Goal: Task Accomplishment & Management: Complete application form

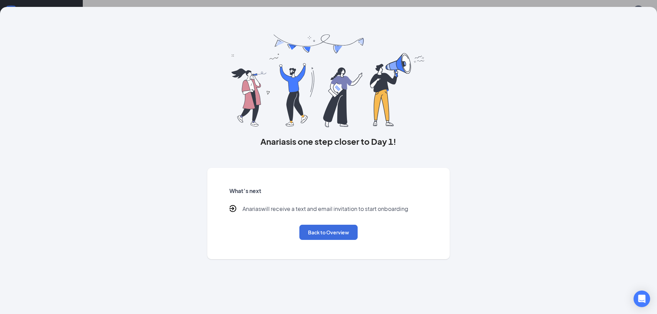
scroll to position [2, 0]
click at [316, 234] on button "Back to Overview" at bounding box center [328, 232] width 58 height 15
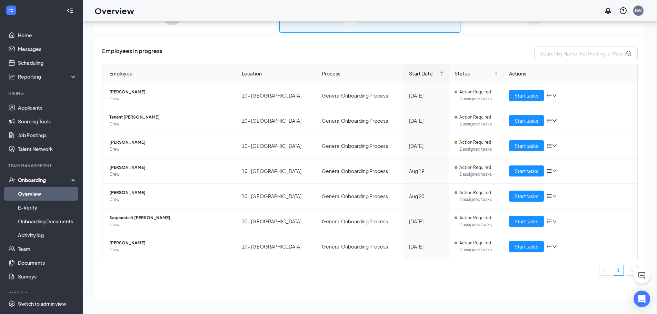
click at [40, 196] on link "Overview" at bounding box center [47, 194] width 59 height 14
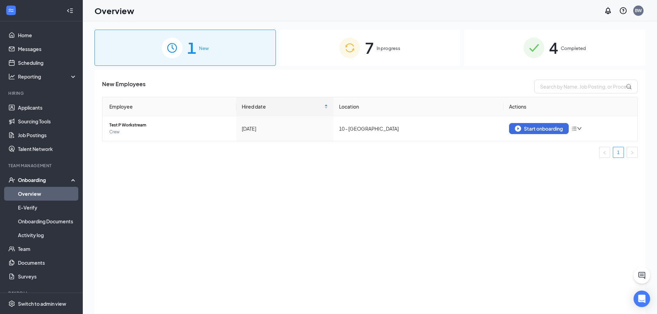
click at [379, 52] on span "In progress" at bounding box center [389, 48] width 24 height 7
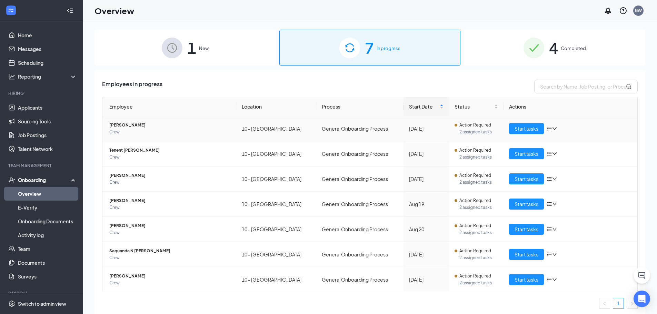
click at [552, 130] on icon "down" at bounding box center [554, 128] width 5 height 5
click at [573, 176] on div "Remove from onboarding" at bounding box center [584, 173] width 74 height 7
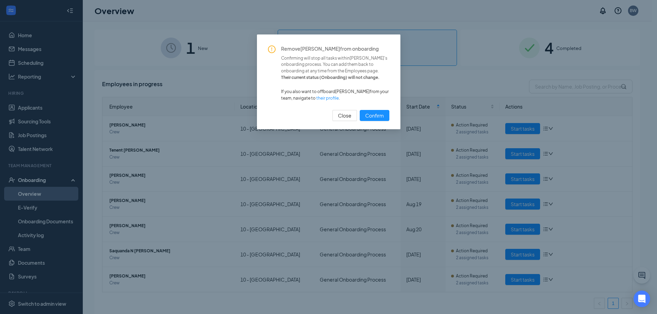
click at [372, 109] on div "Remove [PERSON_NAME] from onboarding Confirming will stop all tasks within [PER…" at bounding box center [328, 84] width 121 height 76
click at [376, 114] on span "Confirm" at bounding box center [374, 116] width 19 height 8
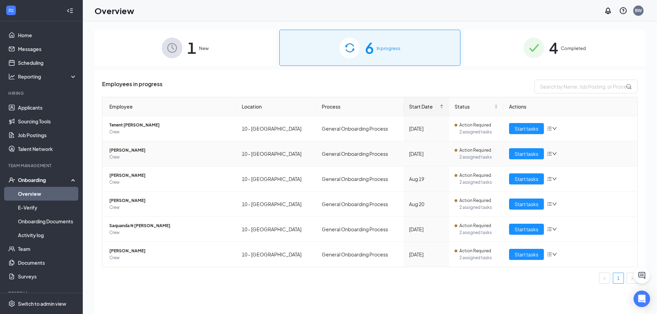
click at [552, 154] on icon "down" at bounding box center [554, 153] width 5 height 5
click at [566, 197] on div "Remove from onboarding" at bounding box center [588, 198] width 74 height 7
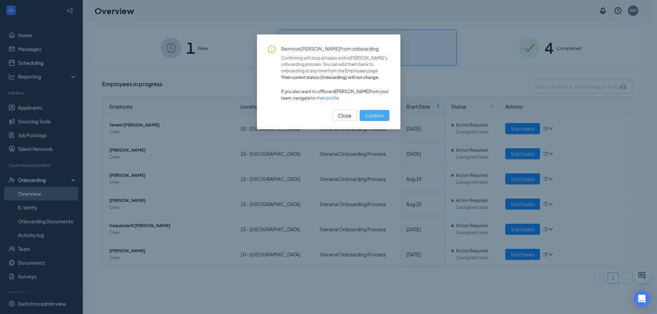
click at [381, 114] on span "Confirm" at bounding box center [374, 116] width 19 height 8
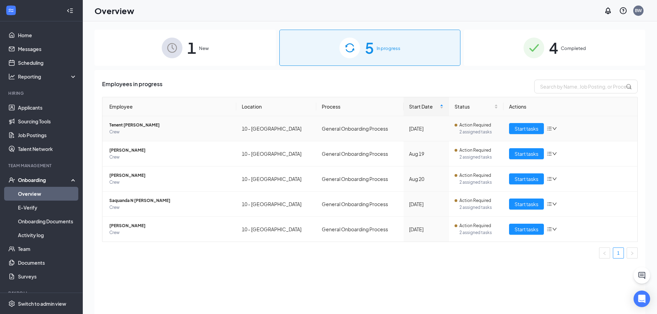
click at [555, 128] on icon "down" at bounding box center [554, 128] width 5 height 5
click at [566, 175] on div "Remove from onboarding" at bounding box center [588, 173] width 74 height 7
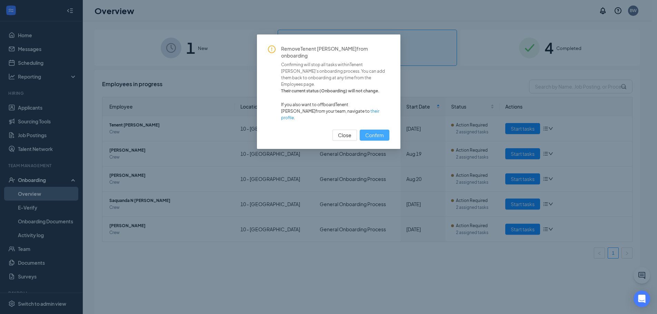
click at [377, 131] on span "Confirm" at bounding box center [374, 135] width 19 height 8
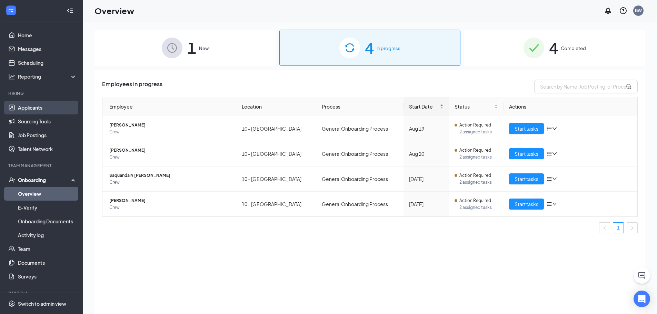
click at [32, 102] on link "Applicants" at bounding box center [47, 108] width 59 height 14
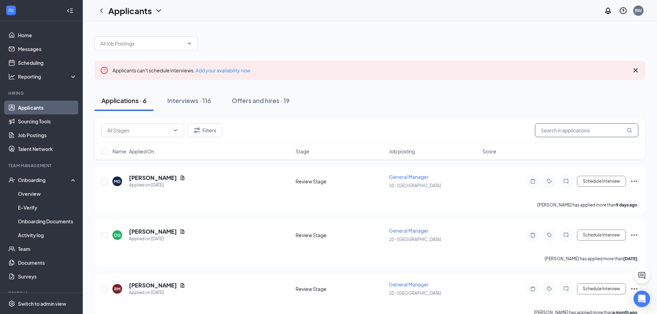
click at [569, 131] on input "text" at bounding box center [586, 130] width 103 height 14
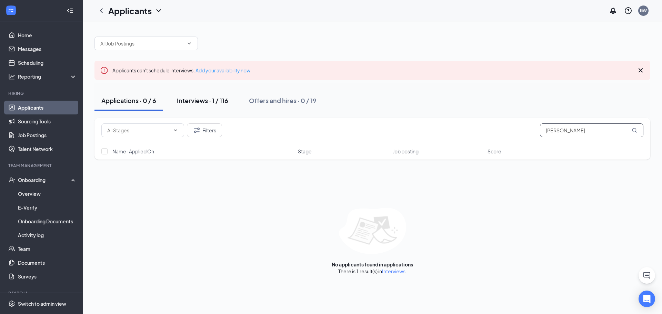
type input "[PERSON_NAME]"
click at [201, 101] on div "Interviews · 1 / 116" at bounding box center [202, 100] width 51 height 9
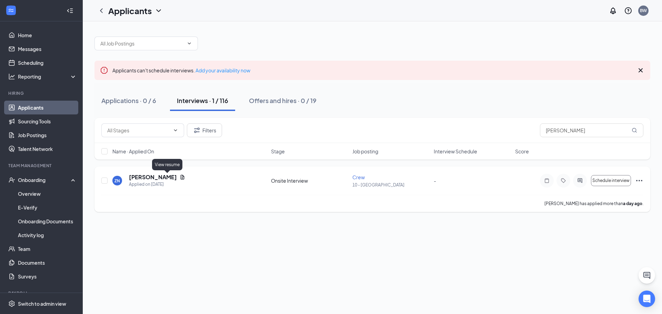
click at [181, 178] on icon "Document" at bounding box center [183, 177] width 4 height 4
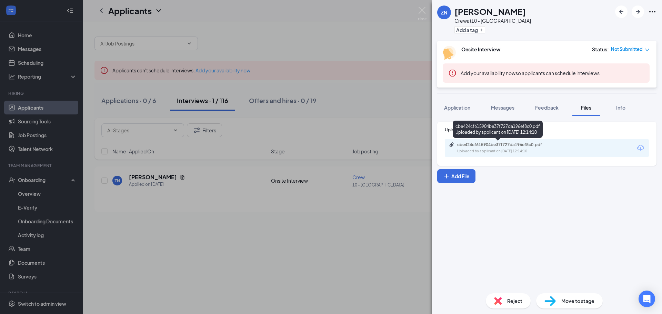
click at [491, 146] on div "cbe424cf615904be37f727da196ef8c0.pdf" at bounding box center [505, 145] width 97 height 6
drag, startPoint x: 570, startPoint y: 294, endPoint x: 567, endPoint y: 298, distance: 4.9
click at [567, 297] on div "Move to stage" at bounding box center [569, 300] width 67 height 15
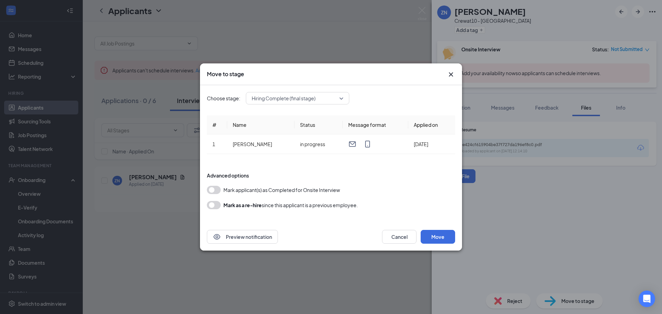
click at [567, 296] on div "Move to stage Choose stage: Hiring Complete (final stage) # Name Status Message…" at bounding box center [331, 157] width 662 height 314
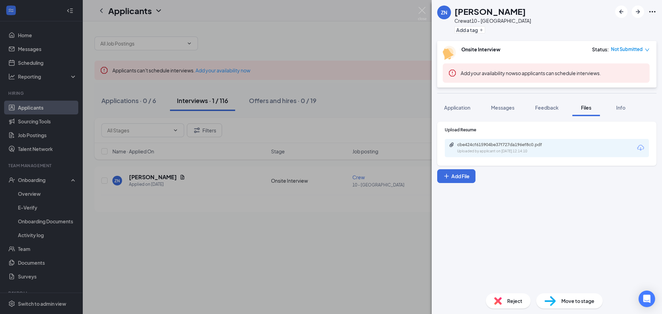
click at [567, 296] on div "Move to stage" at bounding box center [569, 300] width 67 height 15
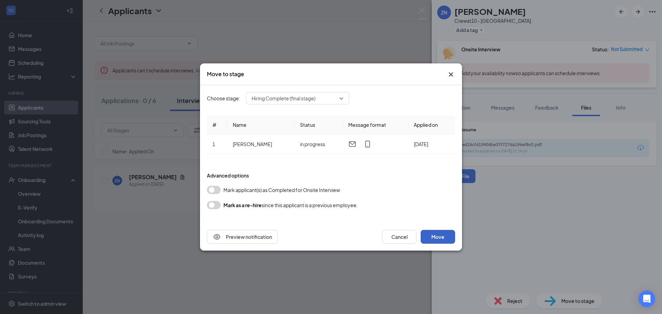
click at [439, 240] on button "Move" at bounding box center [438, 237] width 34 height 14
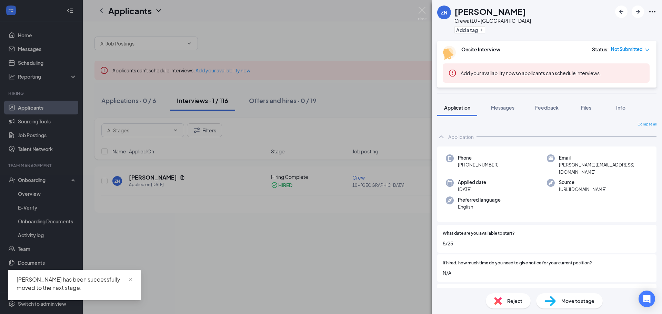
click at [305, 223] on div "ZN [PERSON_NAME] Crew at 10 - Phenix City Add a tag Onsite Interview Status : N…" at bounding box center [331, 157] width 662 height 314
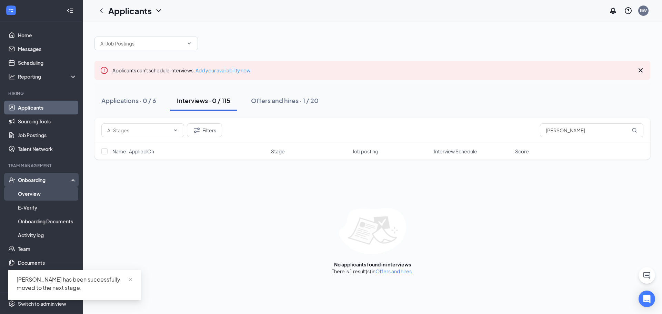
click at [31, 193] on link "Overview" at bounding box center [47, 194] width 59 height 14
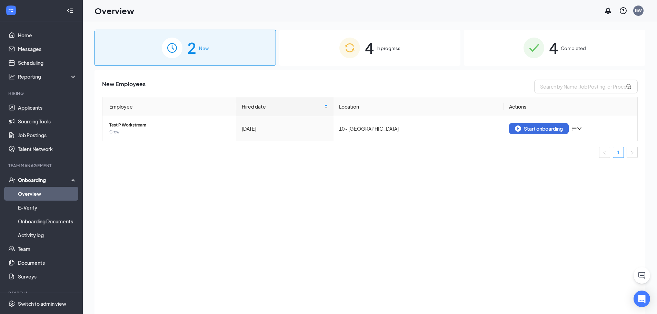
click at [356, 56] on img at bounding box center [349, 48] width 21 height 21
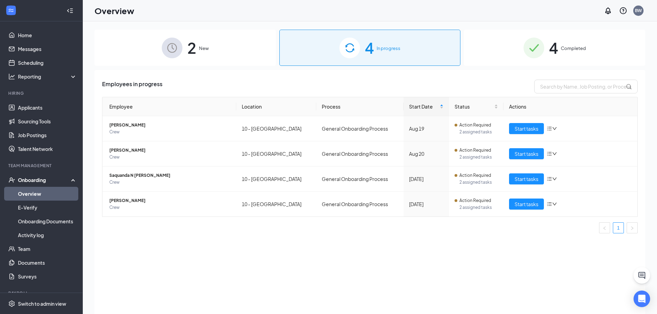
click at [191, 41] on span "2" at bounding box center [191, 48] width 9 height 24
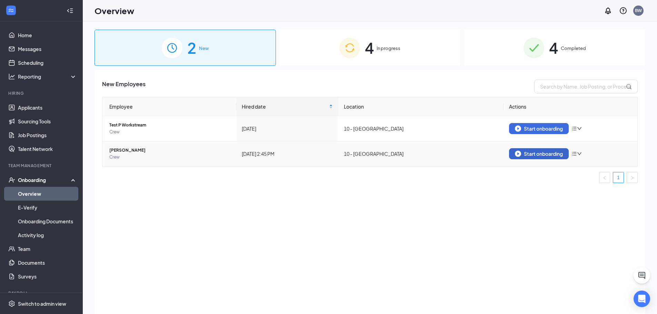
click at [530, 156] on div "Start onboarding" at bounding box center [539, 154] width 48 height 6
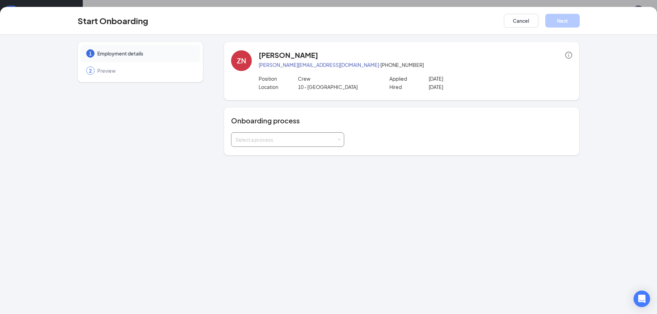
click at [277, 136] on div "Select a process" at bounding box center [288, 140] width 104 height 14
click at [266, 151] on span "General Onboarding Process" at bounding box center [267, 154] width 66 height 6
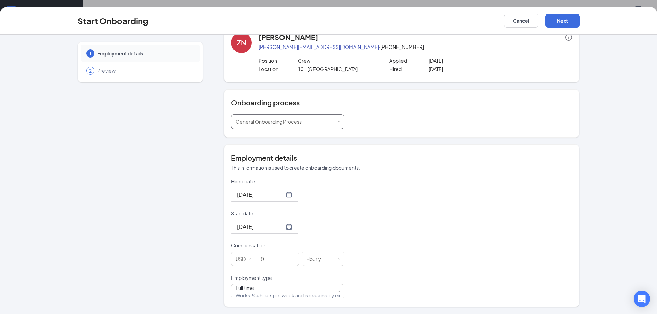
scroll to position [31, 0]
click at [252, 289] on div "Full time" at bounding box center [285, 288] width 99 height 7
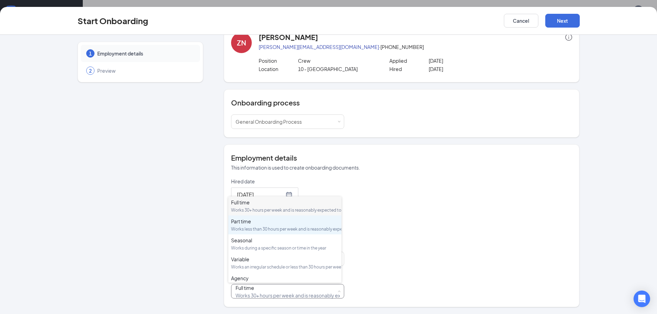
click at [252, 232] on div "Works less than 30 hours per week and is reasonably expected to work" at bounding box center [285, 229] width 108 height 6
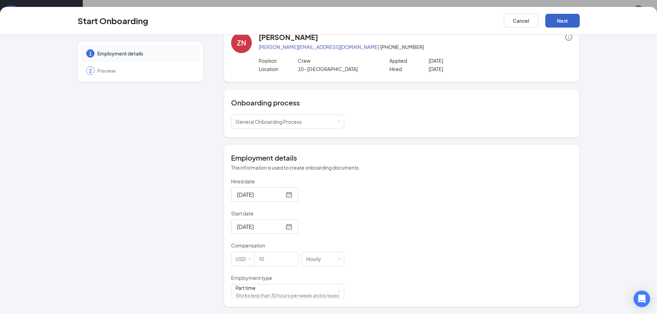
click at [565, 16] on button "Next" at bounding box center [562, 21] width 34 height 14
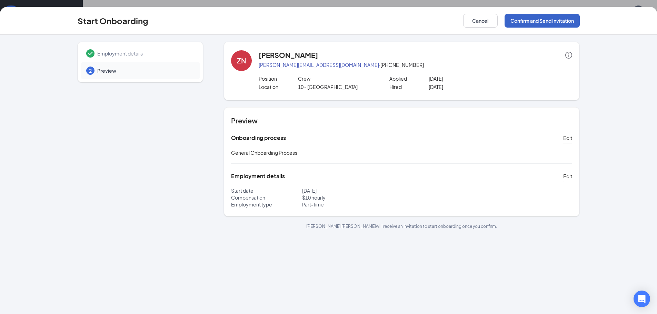
click at [525, 14] on button "Confirm and Send Invitation" at bounding box center [542, 21] width 75 height 14
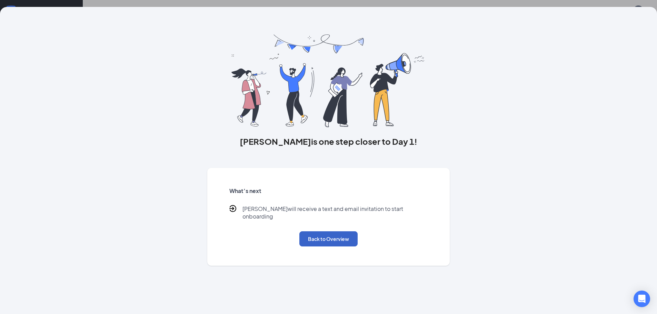
click at [332, 231] on button "Back to Overview" at bounding box center [328, 238] width 58 height 15
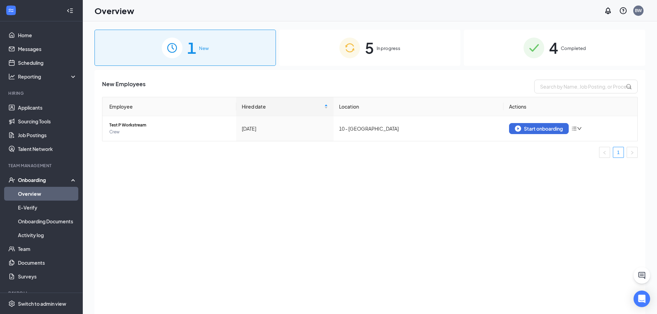
click at [397, 49] on span "In progress" at bounding box center [389, 48] width 24 height 7
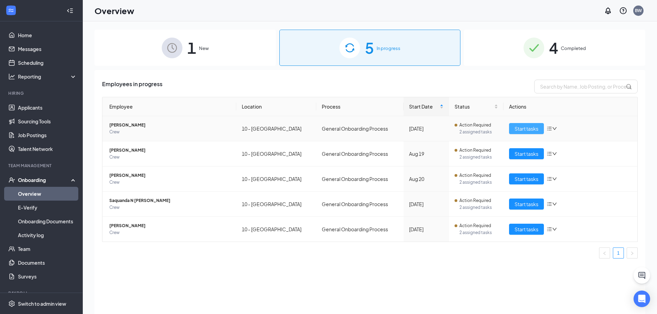
click at [512, 126] on button "Start tasks" at bounding box center [526, 128] width 35 height 11
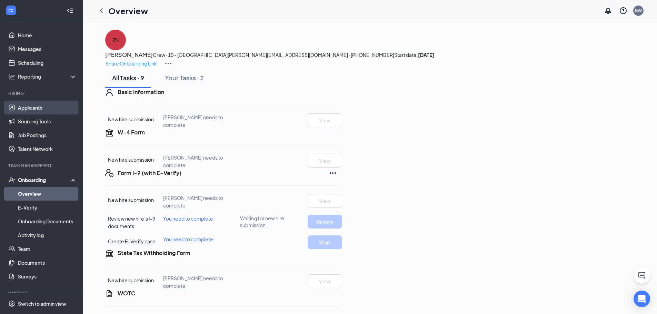
click at [28, 107] on link "Applicants" at bounding box center [47, 108] width 59 height 14
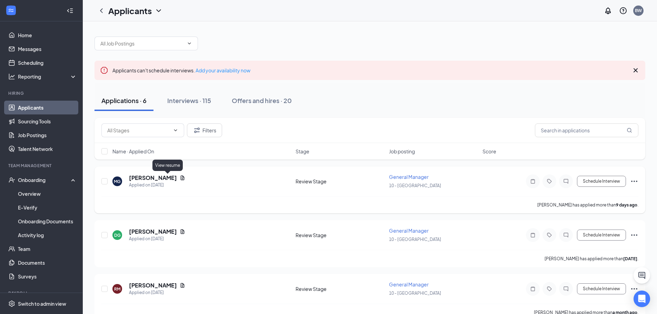
click at [180, 178] on icon "Document" at bounding box center [183, 178] width 6 height 6
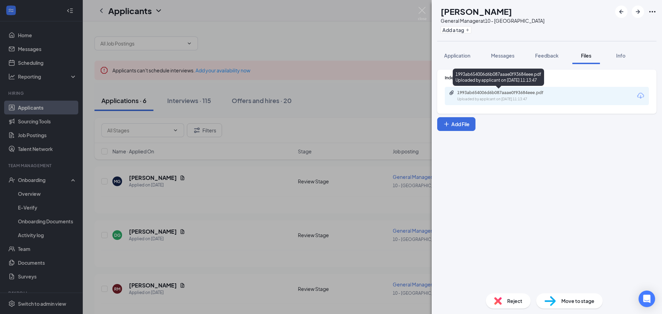
click at [519, 91] on div "1993ab654006d6b087aaae0f93684eee.pdf" at bounding box center [505, 93] width 97 height 6
drag, startPoint x: 194, startPoint y: 189, endPoint x: 197, endPoint y: 194, distance: 6.2
click at [194, 189] on div "MG [PERSON_NAME] General Manager at 10 - Phenix City Add a tag Application Mess…" at bounding box center [331, 157] width 662 height 314
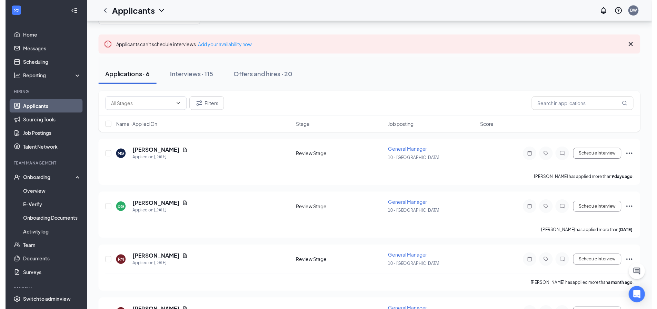
scroll to position [69, 0]
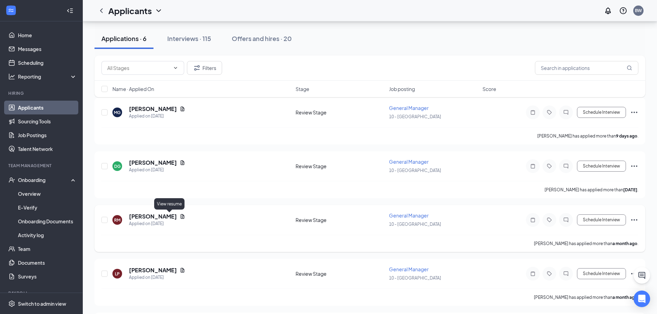
click at [180, 214] on icon "Document" at bounding box center [183, 217] width 6 height 6
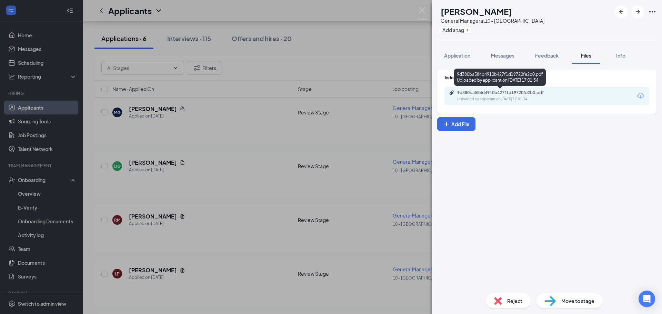
click at [480, 90] on div "9d380ba584d4910b427f1d19720fe2b0.pdf" at bounding box center [505, 93] width 97 height 6
click at [233, 205] on div "[PERSON_NAME] [PERSON_NAME] General Manager at 10 - Phenix City Add a tag Appli…" at bounding box center [331, 157] width 662 height 314
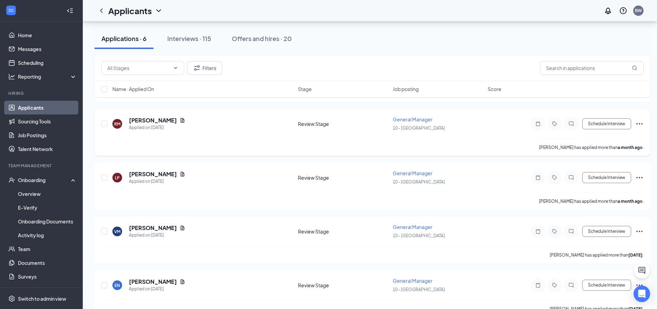
scroll to position [172, 0]
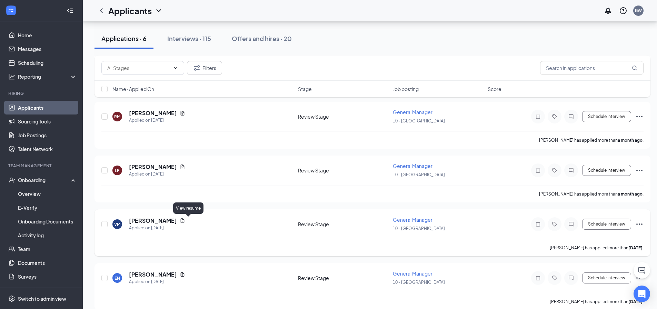
click at [184, 221] on icon "Document" at bounding box center [183, 220] width 4 height 4
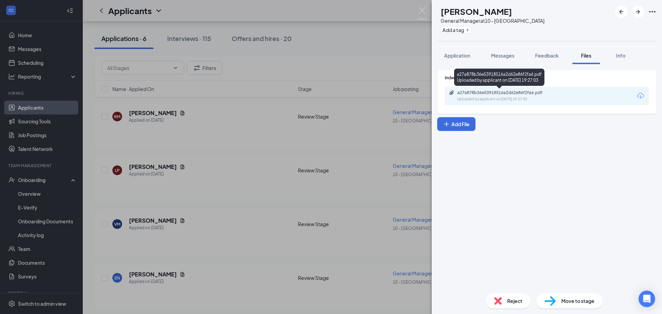
click at [504, 93] on div "a27a878b36e53918516a2d62e86f2fa6.pdf" at bounding box center [505, 93] width 97 height 6
click at [291, 32] on div "VM [PERSON_NAME] General Manager at 10 - Phenix City Add a tag Application Mess…" at bounding box center [331, 157] width 662 height 314
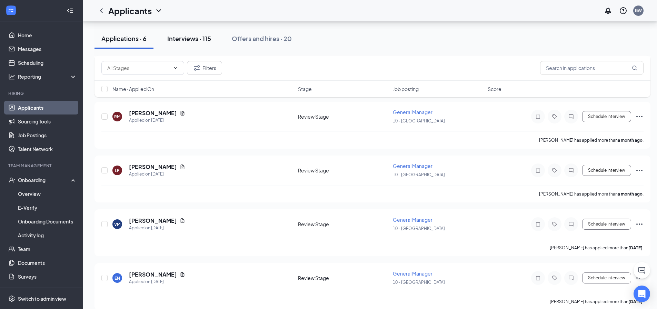
click at [204, 36] on div "Interviews · 115" at bounding box center [189, 38] width 44 height 9
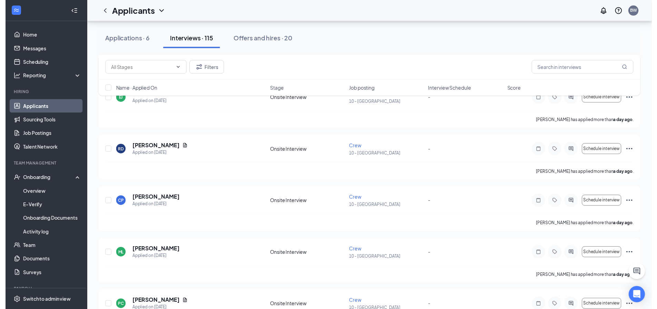
scroll to position [207, 0]
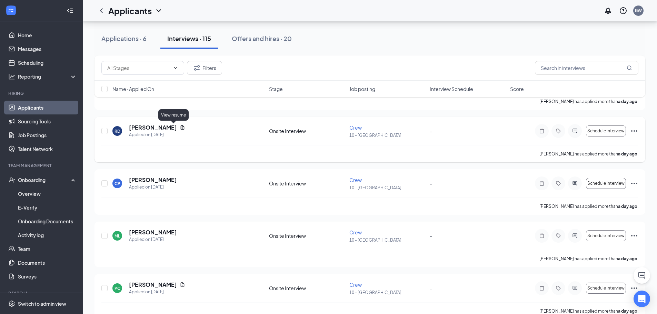
click at [181, 128] on icon "Document" at bounding box center [183, 127] width 4 height 4
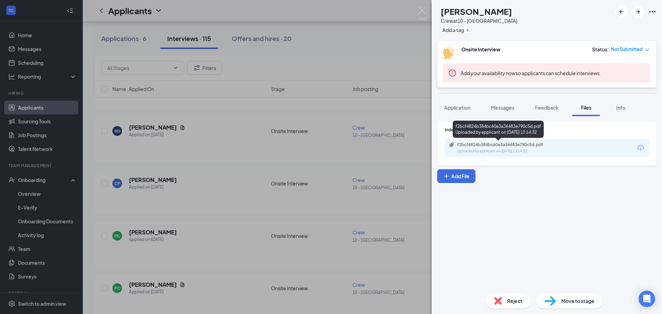
click at [524, 145] on div "f2bcf4824b384bc60e3a36483e790c5d.pdf" at bounding box center [505, 145] width 97 height 6
click at [210, 117] on div "RD [PERSON_NAME] Crew at 10 - Phenix City Add a tag Onsite Interview Status : N…" at bounding box center [331, 157] width 662 height 314
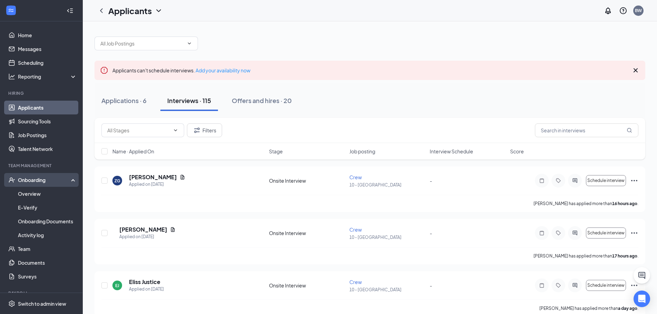
click at [39, 183] on div "Onboarding" at bounding box center [44, 180] width 53 height 7
click at [30, 184] on div "Onboarding" at bounding box center [41, 180] width 83 height 14
click at [35, 198] on link "Overview" at bounding box center [47, 194] width 59 height 14
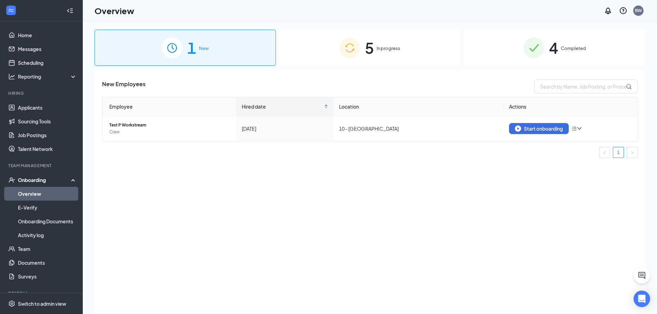
click at [400, 46] on span "In progress" at bounding box center [389, 48] width 24 height 7
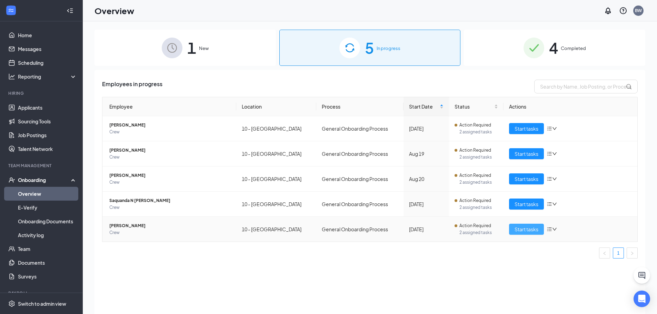
click at [525, 230] on span "Start tasks" at bounding box center [527, 230] width 24 height 8
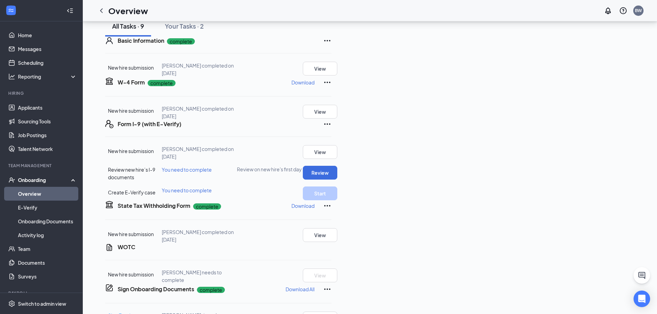
scroll to position [69, 0]
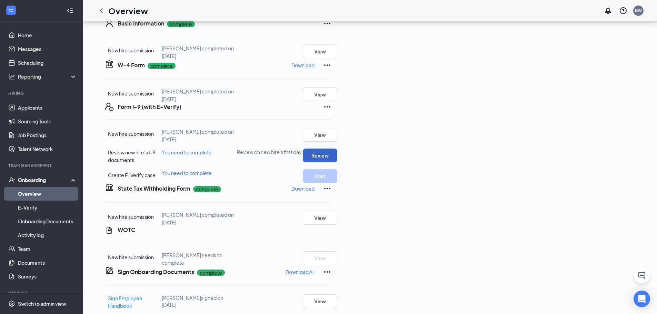
click at [337, 162] on button "Review" at bounding box center [320, 156] width 34 height 14
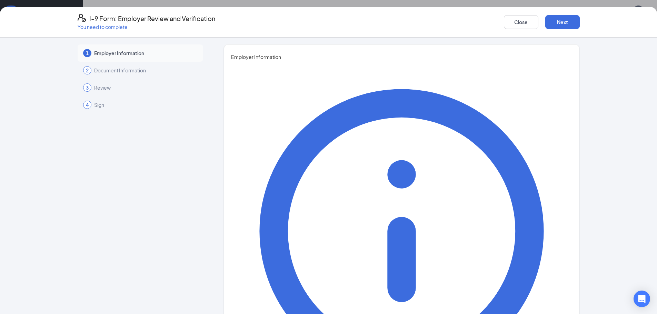
type input "[PERSON_NAME]"
type input "General Manager"
type input "[EMAIL_ADDRESS][DOMAIN_NAME]"
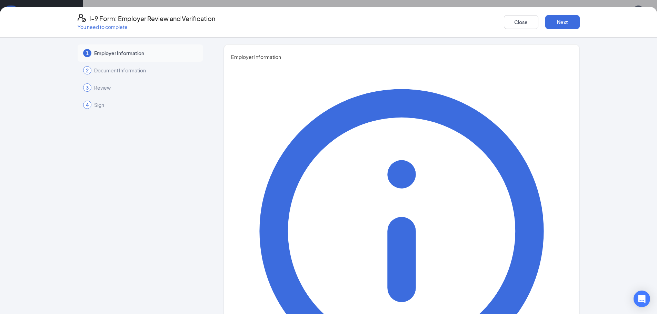
type input "7063266422"
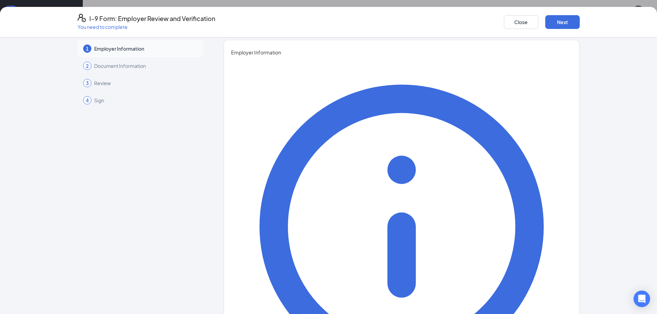
scroll to position [188, 0]
click at [562, 20] on button "Next" at bounding box center [562, 22] width 34 height 14
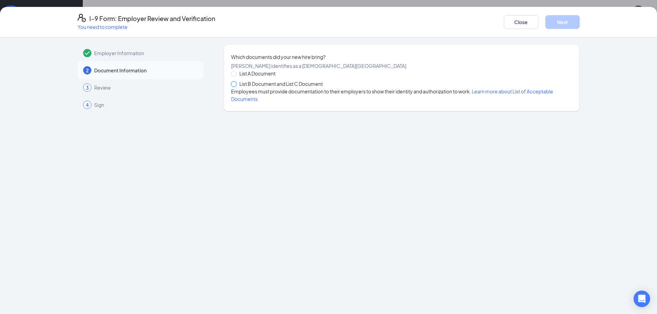
click at [234, 86] on input "List B Document and List C Document" at bounding box center [233, 83] width 5 height 5
radio input "true"
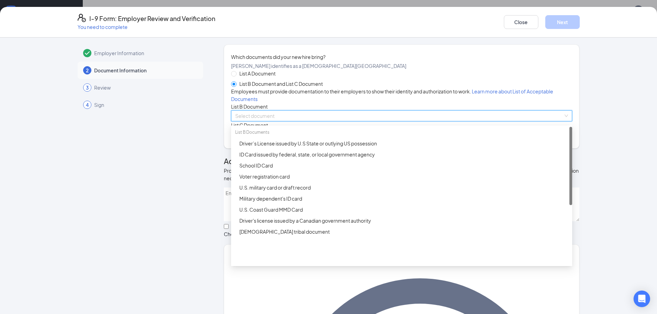
click at [268, 121] on input "search" at bounding box center [399, 116] width 328 height 10
click at [276, 147] on div "Driver’s License issued by U.S State or outlying US possession" at bounding box center [403, 144] width 329 height 8
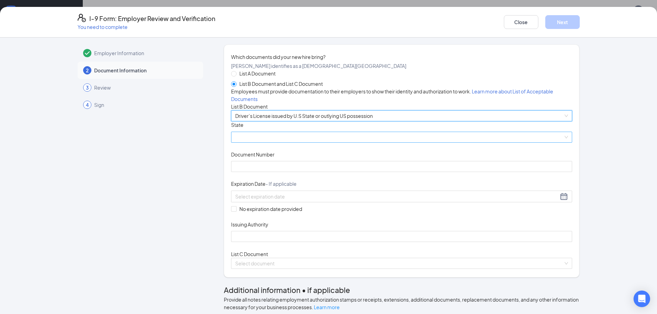
click at [262, 142] on span at bounding box center [401, 137] width 333 height 10
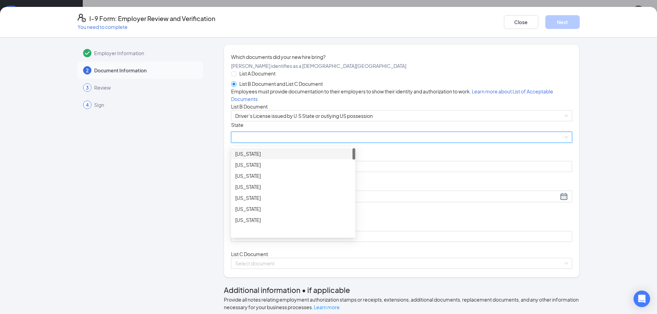
click at [256, 158] on div "[US_STATE]" at bounding box center [293, 154] width 116 height 8
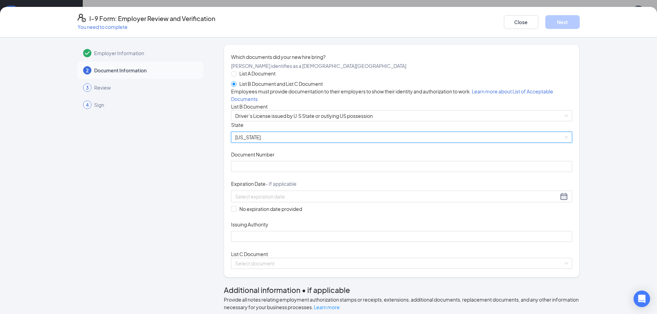
click at [250, 142] on span "[US_STATE]" at bounding box center [401, 137] width 333 height 10
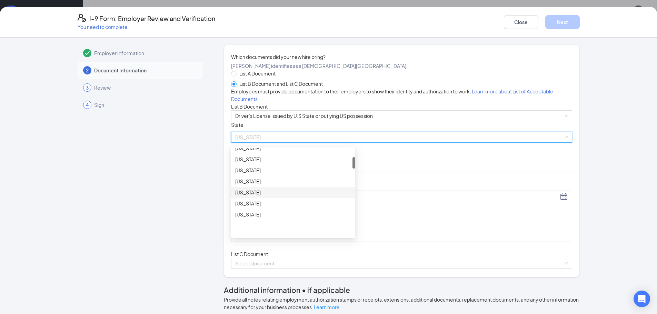
scroll to position [103, 0]
click at [256, 204] on div "[US_STATE]" at bounding box center [293, 201] width 116 height 8
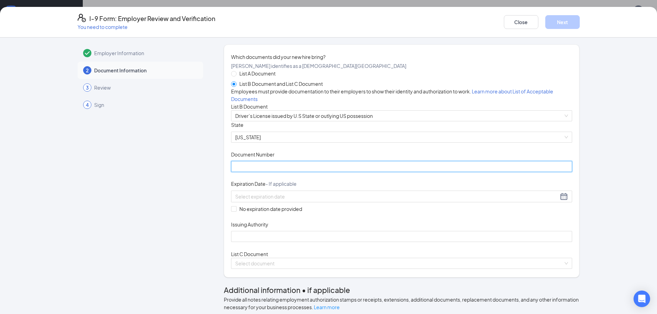
click at [249, 172] on input "Document Number" at bounding box center [401, 166] width 341 height 11
type input "058528284"
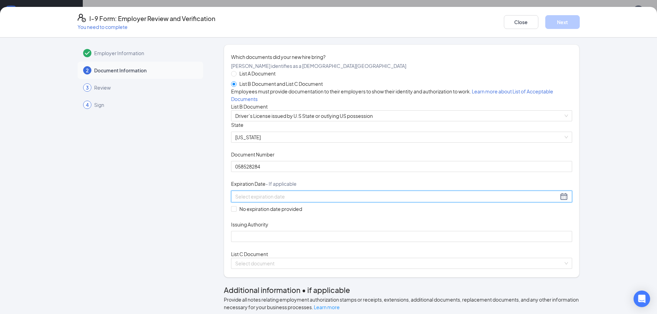
click at [342, 201] on div at bounding box center [401, 196] width 333 height 8
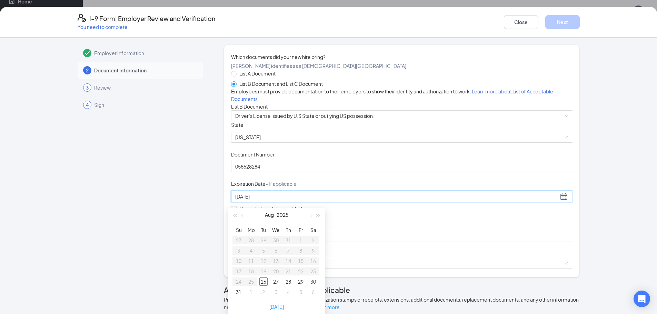
type input "[DATE]"
click at [311, 214] on span "button" at bounding box center [310, 215] width 3 height 3
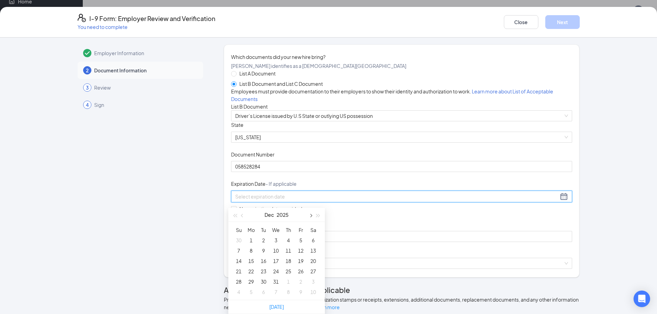
click at [311, 214] on span "button" at bounding box center [310, 215] width 3 height 3
type input "[DATE]"
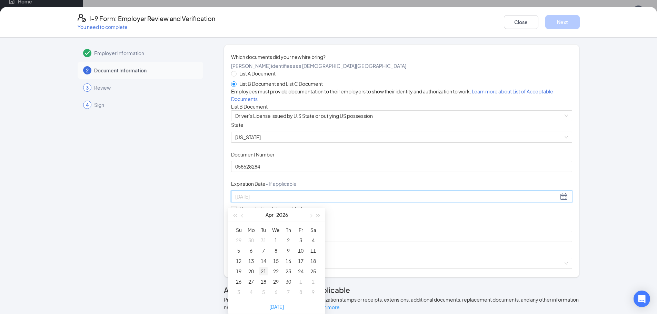
click at [261, 267] on div "21" at bounding box center [263, 271] width 8 height 8
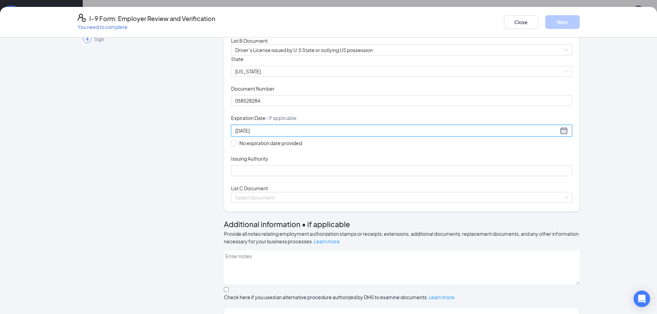
scroll to position [69, 0]
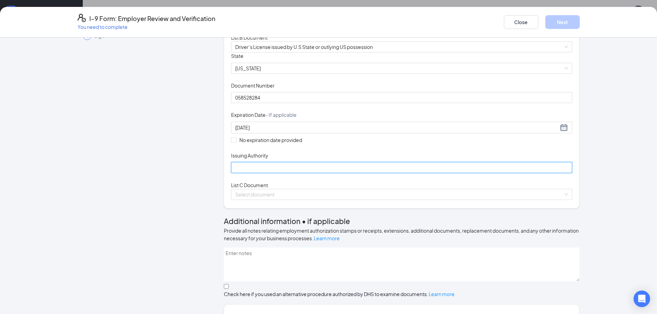
click at [273, 173] on input "Issuing Authority" at bounding box center [401, 167] width 341 height 11
type input "[US_STATE]"
click at [254, 200] on input "search" at bounding box center [399, 194] width 328 height 10
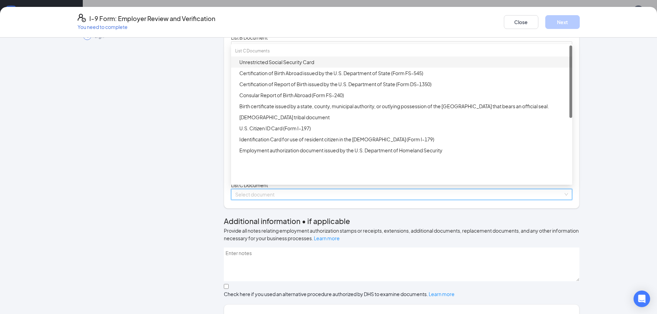
click at [268, 66] on div "Unrestricted Social Security Card" at bounding box center [403, 62] width 329 height 8
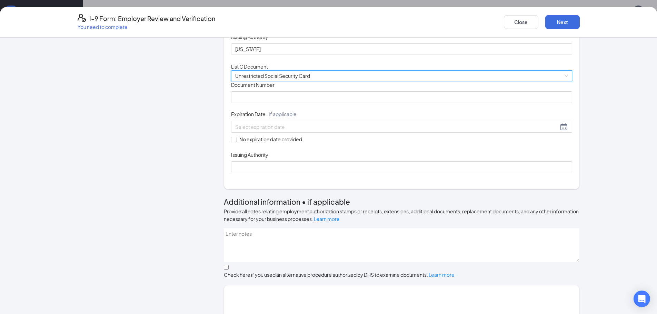
scroll to position [207, 0]
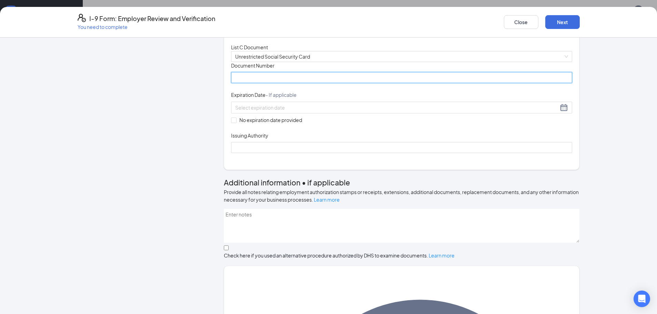
click at [250, 83] on input "Document Number" at bounding box center [401, 77] width 341 height 11
type input "257899748"
click at [233, 123] on span at bounding box center [234, 121] width 6 height 6
click at [233, 122] on input "No expiration date provided" at bounding box center [233, 120] width 5 height 5
checkbox input "true"
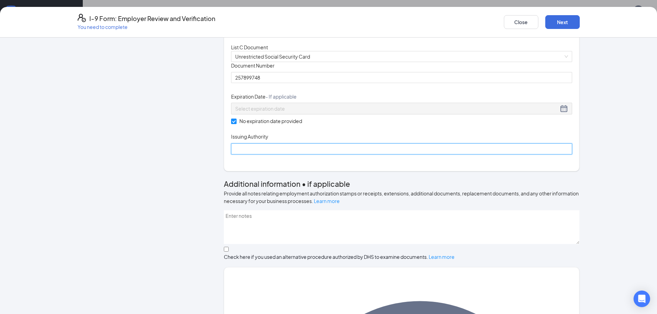
click at [253, 154] on input "Issuing Authority" at bounding box center [401, 148] width 341 height 11
type input "Social Security Administration"
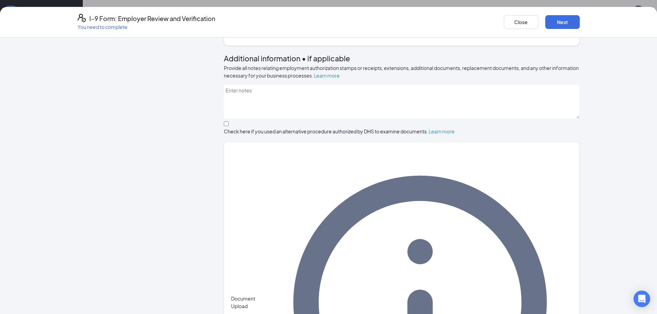
scroll to position [333, 0]
click at [557, 20] on button "Next" at bounding box center [562, 22] width 34 height 14
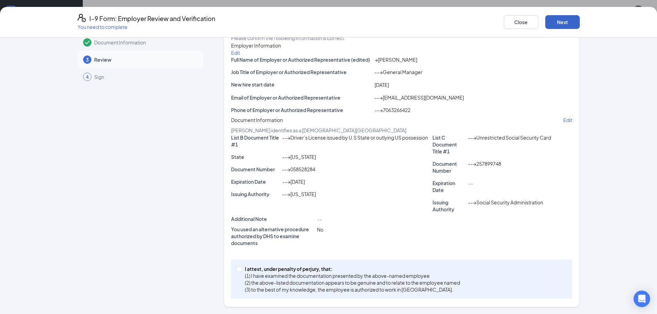
scroll to position [86, 0]
click at [557, 18] on button "Next" at bounding box center [562, 22] width 34 height 14
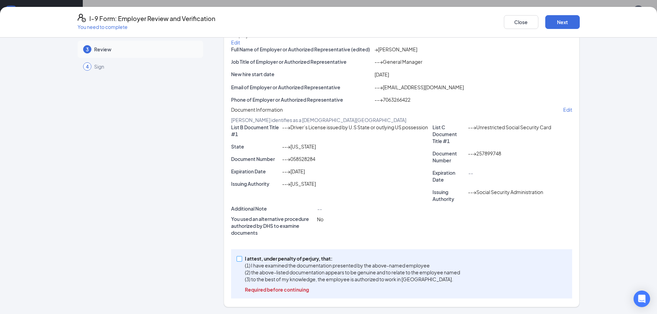
click at [238, 259] on input "I attest, under penalty of [PERSON_NAME], that: (1) I have examined the documen…" at bounding box center [239, 258] width 5 height 5
checkbox input "true"
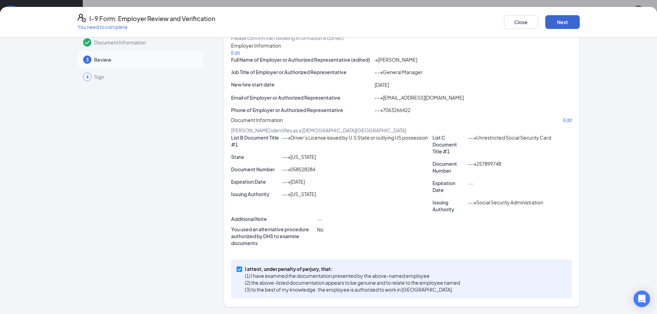
click at [550, 17] on div "I-9 Form: Employer Review and Verification You need to complete Close Next" at bounding box center [328, 22] width 657 height 31
click at [559, 19] on button "Next" at bounding box center [562, 22] width 34 height 14
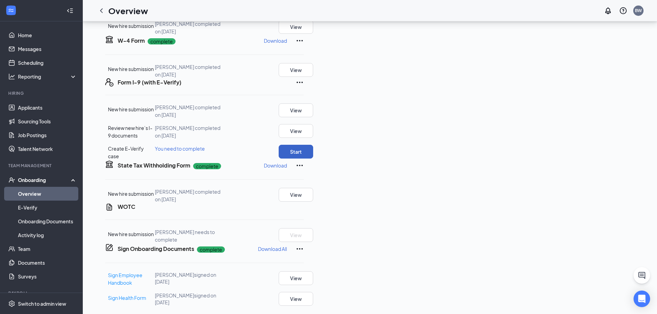
click at [313, 145] on button "Start" at bounding box center [296, 152] width 34 height 14
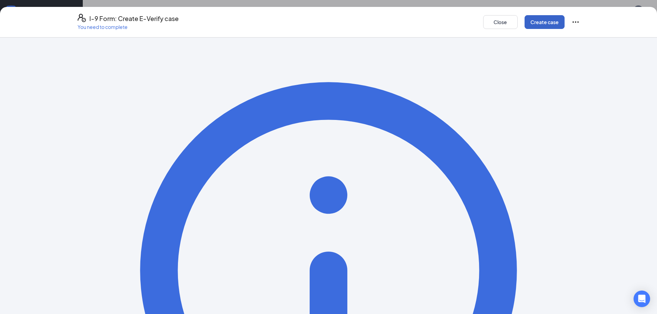
click at [542, 21] on button "Create case" at bounding box center [545, 22] width 40 height 14
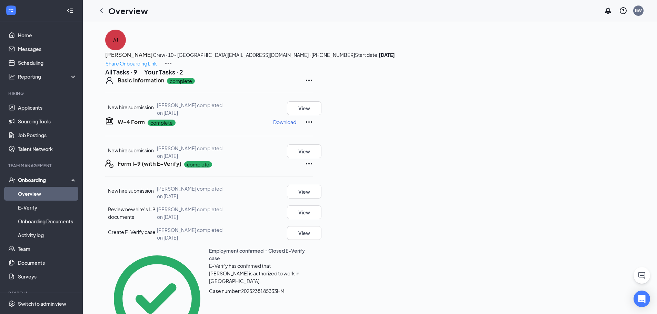
click at [183, 76] on div "Your Tasks · 2" at bounding box center [163, 72] width 39 height 9
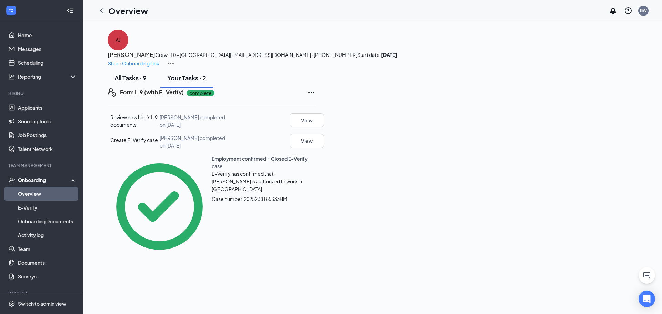
click at [134, 82] on div "All Tasks · 9" at bounding box center [130, 77] width 32 height 9
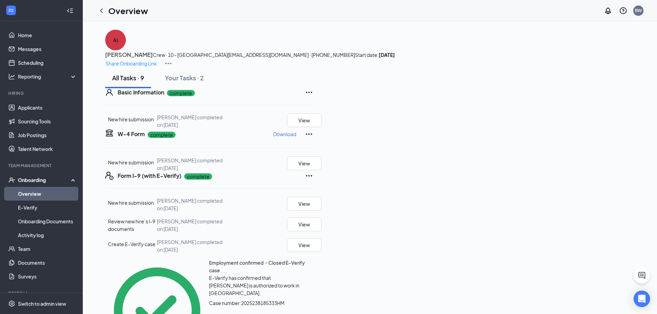
click at [19, 190] on link "Overview" at bounding box center [47, 194] width 59 height 14
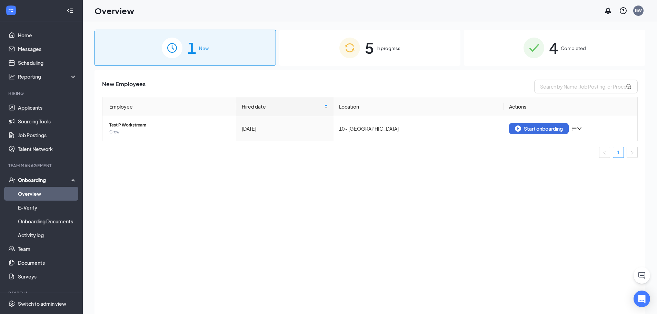
click at [392, 52] on div "5 In progress" at bounding box center [369, 48] width 181 height 36
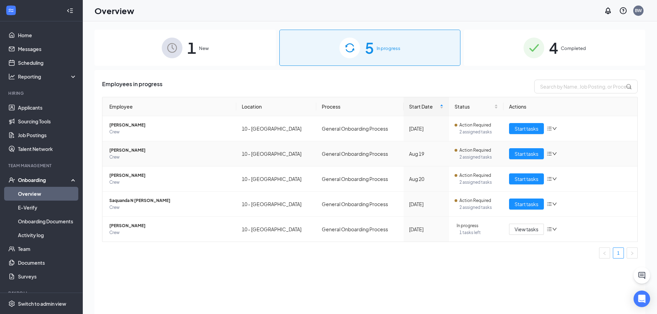
click at [137, 152] on span "[PERSON_NAME]" at bounding box center [169, 150] width 121 height 7
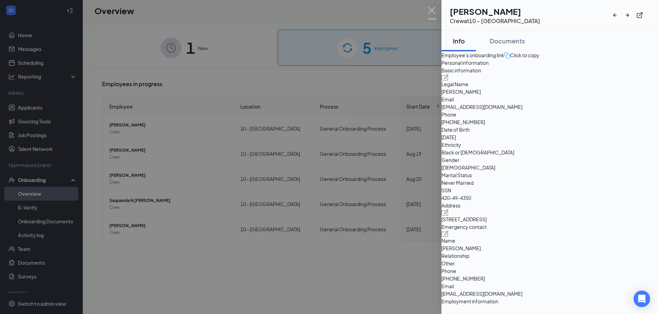
click at [198, 69] on div at bounding box center [328, 157] width 657 height 314
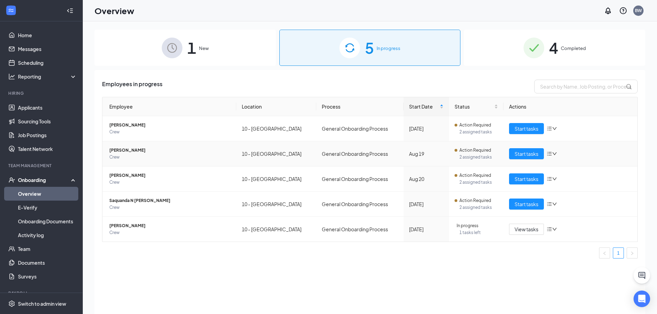
click at [549, 154] on icon "bars" at bounding box center [550, 154] width 6 height 6
click at [569, 170] on div "Stop process" at bounding box center [588, 168] width 74 height 7
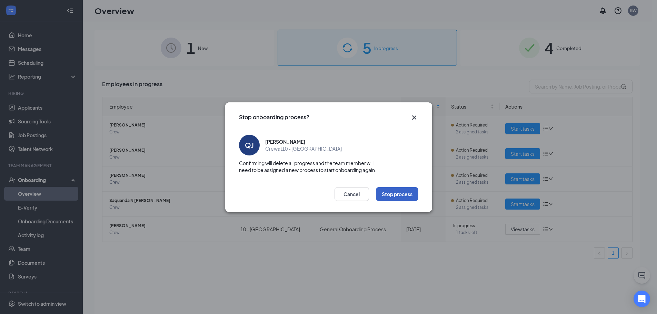
click at [394, 194] on button "Stop process" at bounding box center [397, 194] width 42 height 14
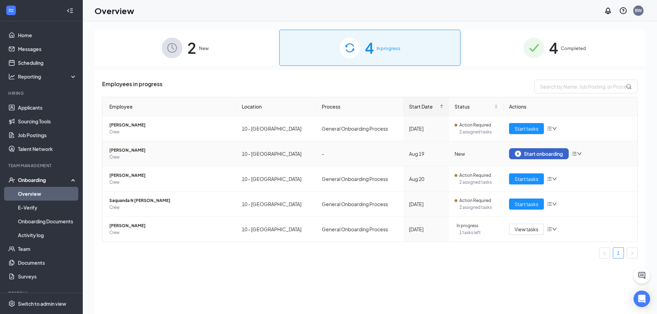
click at [531, 154] on div "Start onboarding" at bounding box center [539, 154] width 48 height 6
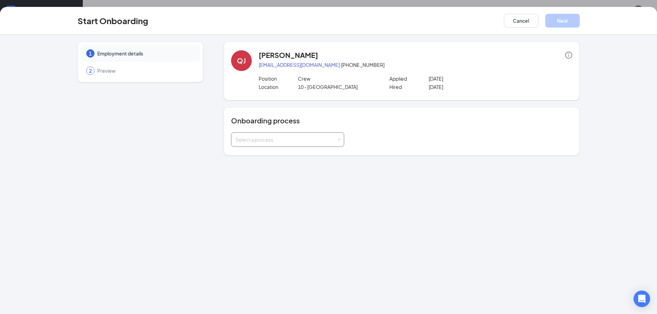
click at [271, 137] on div "Select a process" at bounding box center [286, 139] width 101 height 7
click at [282, 155] on span "General Onboarding Process" at bounding box center [267, 154] width 66 height 6
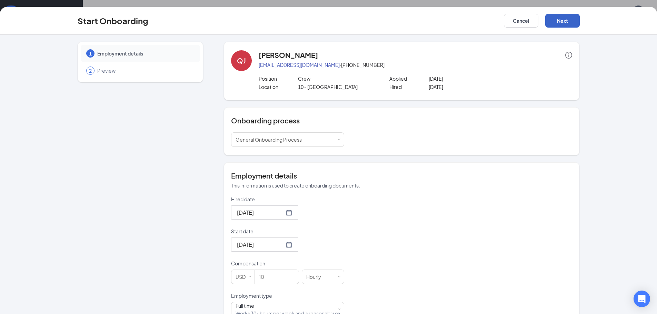
click at [558, 16] on button "Next" at bounding box center [562, 21] width 34 height 14
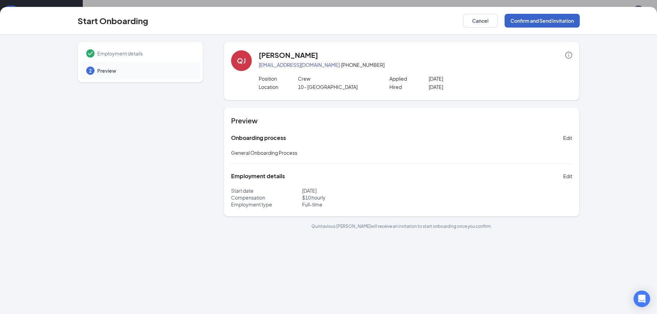
click at [559, 17] on button "Confirm and Send Invitation" at bounding box center [542, 21] width 75 height 14
